Goal: Information Seeking & Learning: Learn about a topic

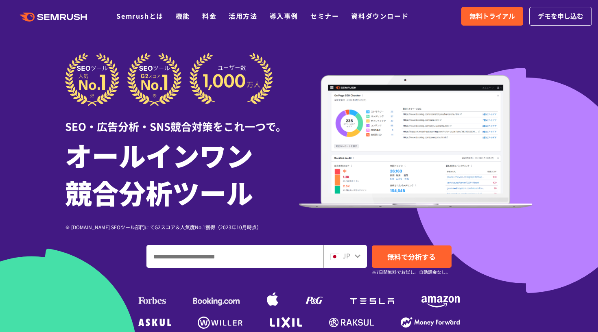
click at [345, 262] on div "JP" at bounding box center [345, 256] width 44 height 23
click at [357, 255] on icon at bounding box center [357, 256] width 7 height 7
click at [345, 254] on span "JP" at bounding box center [347, 256] width 8 height 10
click at [356, 258] on icon at bounding box center [357, 256] width 7 height 7
click at [341, 258] on div "JP" at bounding box center [343, 256] width 26 height 11
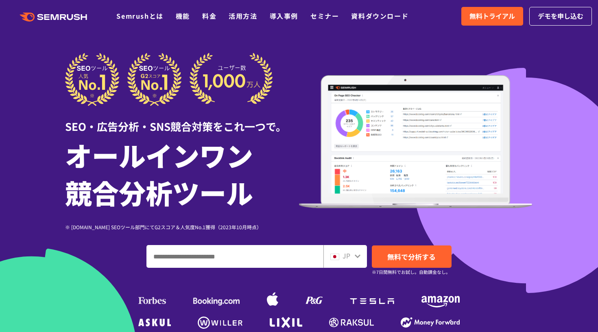
click at [341, 258] on div "JP" at bounding box center [343, 256] width 26 height 11
click at [335, 258] on img at bounding box center [334, 257] width 9 height 7
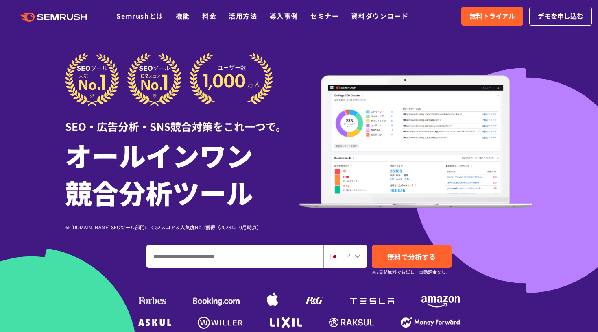
click at [335, 258] on img at bounding box center [334, 257] width 9 height 7
click at [296, 257] on input "ドメイン、キーワードまたはURLを入力してください" at bounding box center [235, 257] width 176 height 22
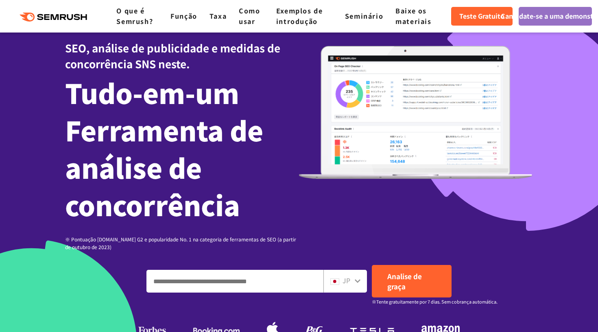
scroll to position [130, 0]
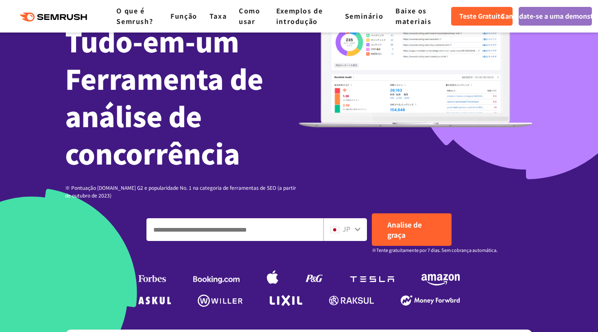
click at [334, 228] on img at bounding box center [334, 230] width 9 height 7
click at [358, 229] on icon at bounding box center [357, 229] width 7 height 7
click at [263, 236] on input "Digite o domínio, palavra-chave ou URL" at bounding box center [235, 230] width 176 height 22
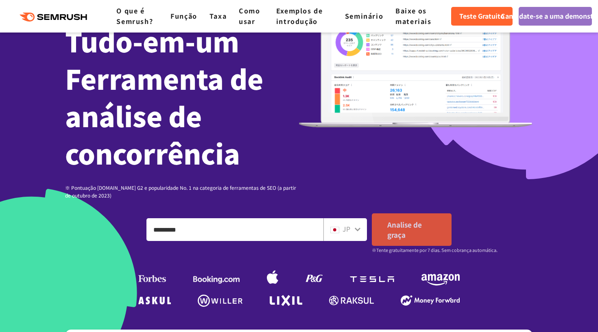
type input "*********"
click at [398, 230] on span "Analise de graça" at bounding box center [404, 230] width 35 height 20
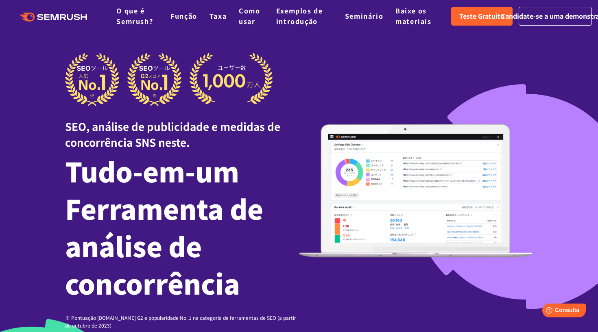
scroll to position [0, 0]
click at [127, 25] on link "O que é Semrush?" at bounding box center [134, 16] width 37 height 20
